Goal: Book appointment/travel/reservation

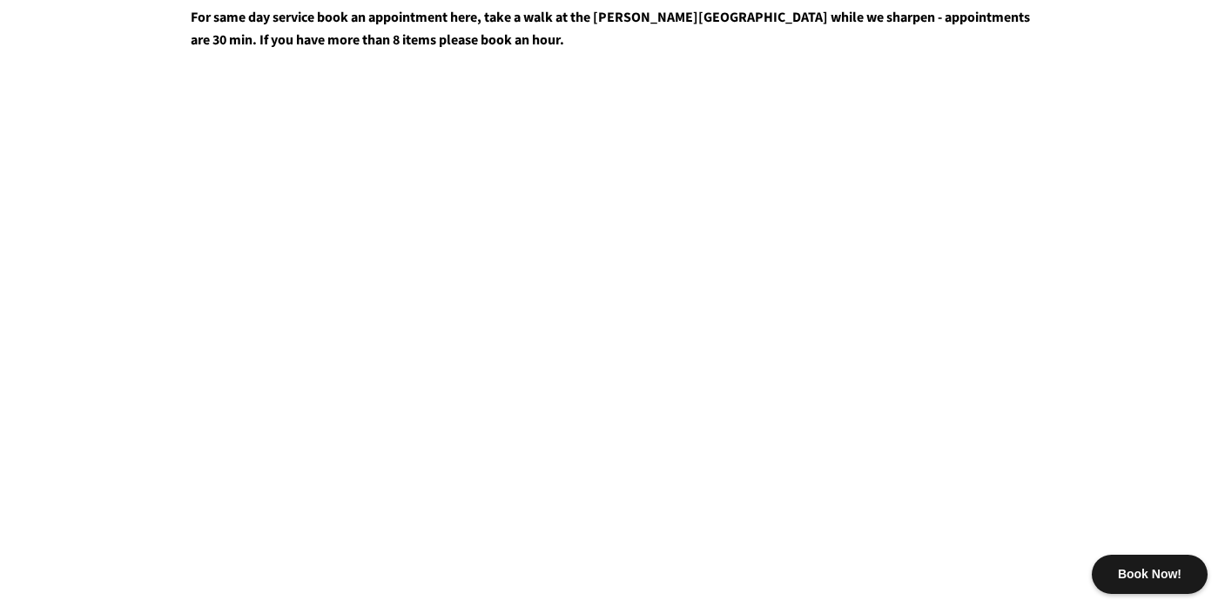
scroll to position [974, 0]
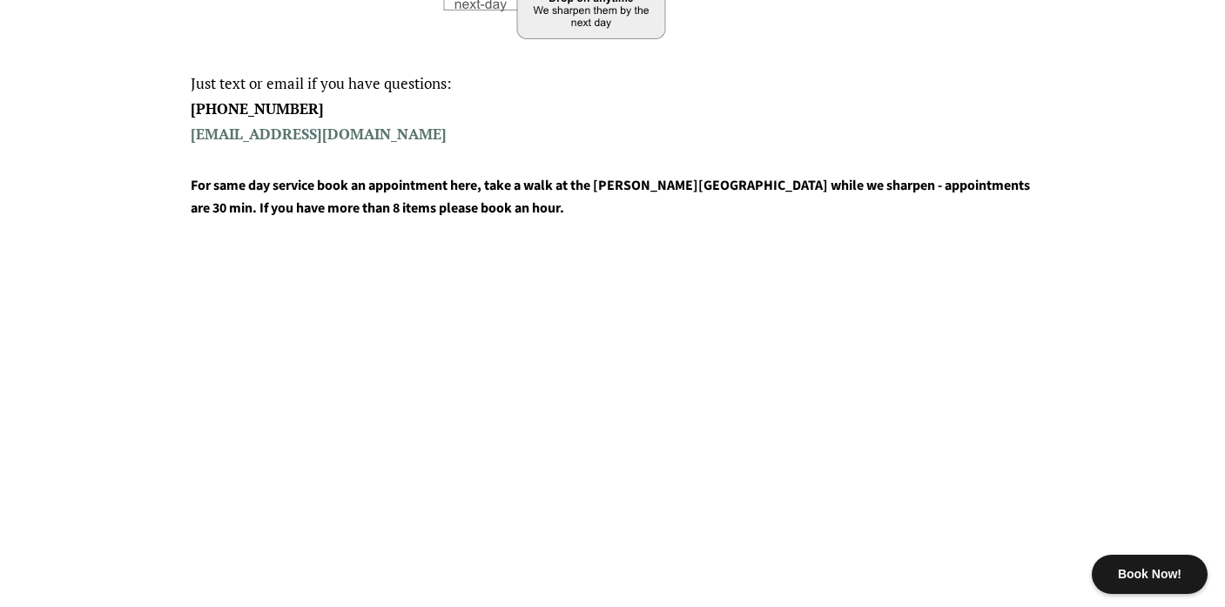
scroll to position [1129, 0]
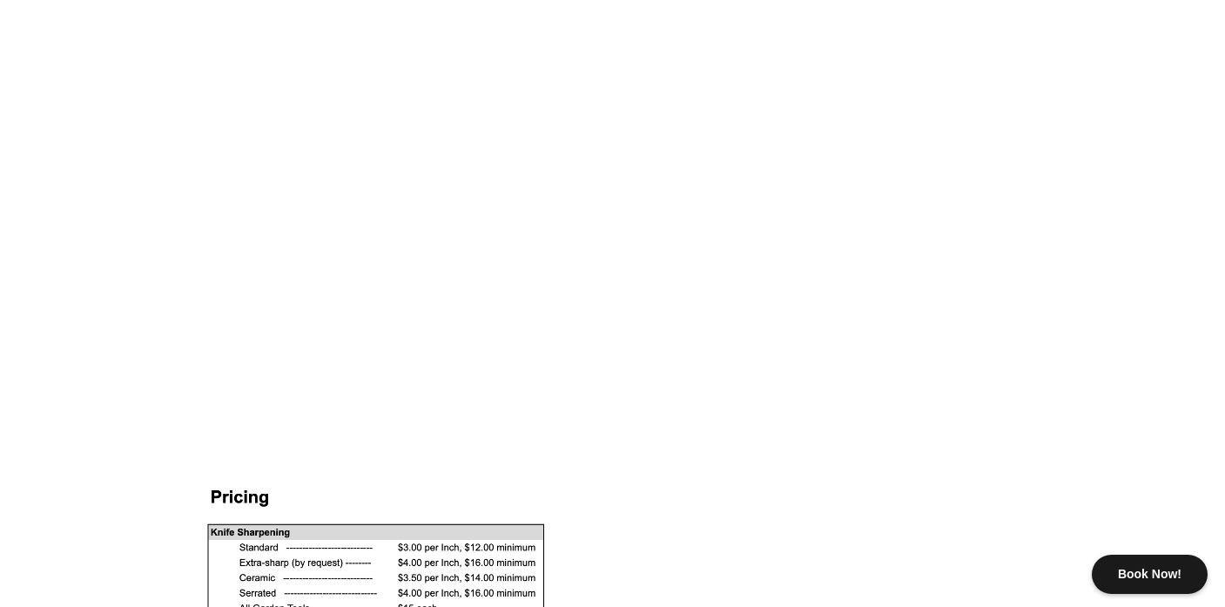
scroll to position [1170, 0]
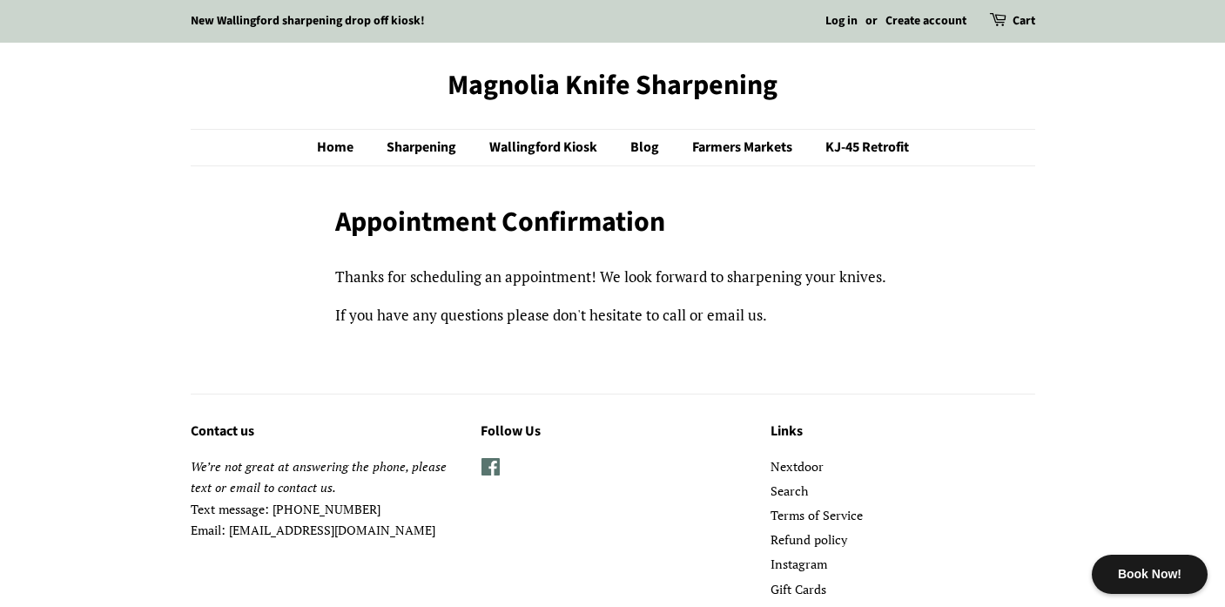
drag, startPoint x: 155, startPoint y: 208, endPoint x: 169, endPoint y: 213, distance: 14.9
click at [154, 210] on body "Book Now! New Wallingford sharpening drop off kiosk! Log in or Create account C…" at bounding box center [612, 356] width 1225 height 712
